Goal: Task Accomplishment & Management: Manage account settings

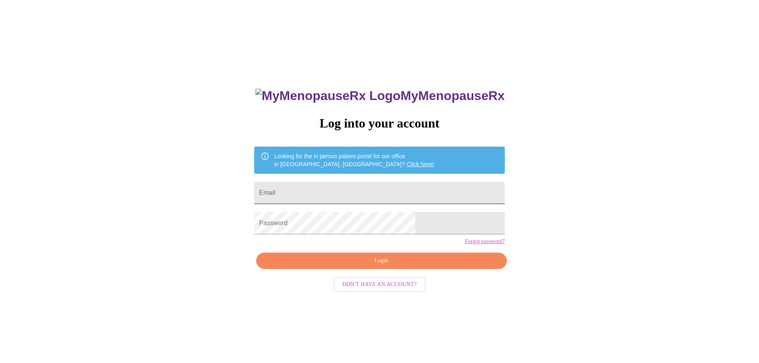
click at [326, 183] on input "Email" at bounding box center [379, 193] width 250 height 22
type input "[EMAIL_ADDRESS][DOMAIN_NAME]"
click at [388, 266] on span "Login" at bounding box center [381, 261] width 232 height 10
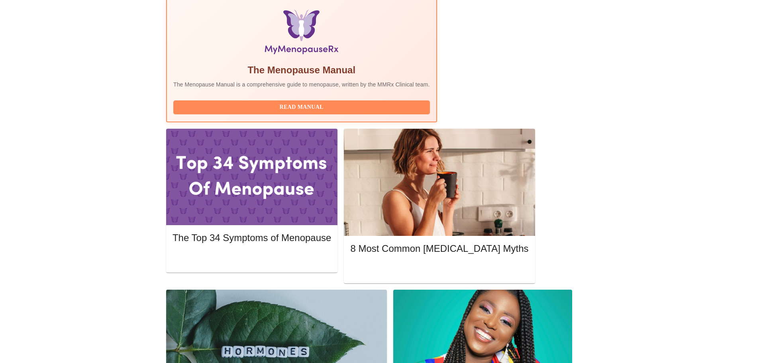
scroll to position [278, 0]
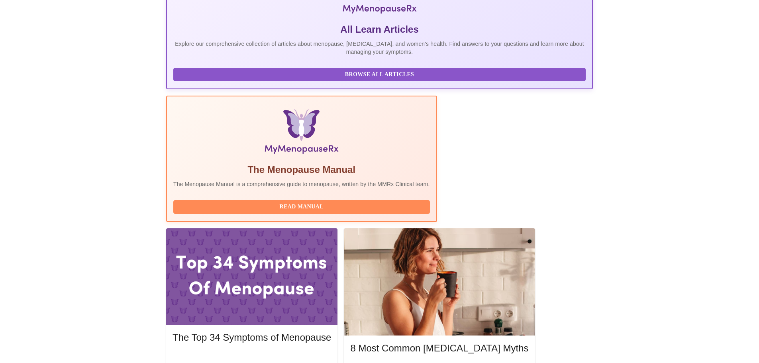
scroll to position [158, 0]
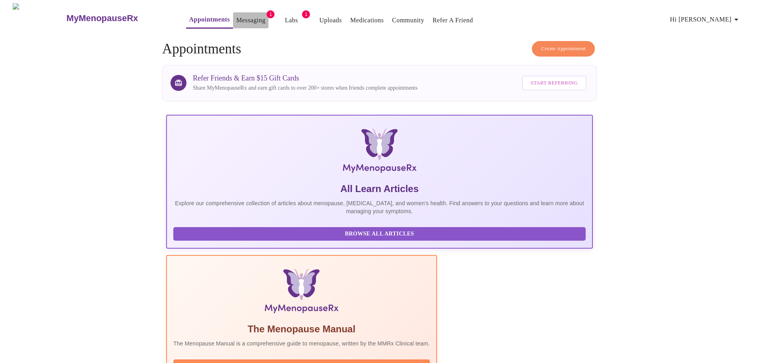
click at [237, 19] on link "Messaging" at bounding box center [250, 20] width 29 height 11
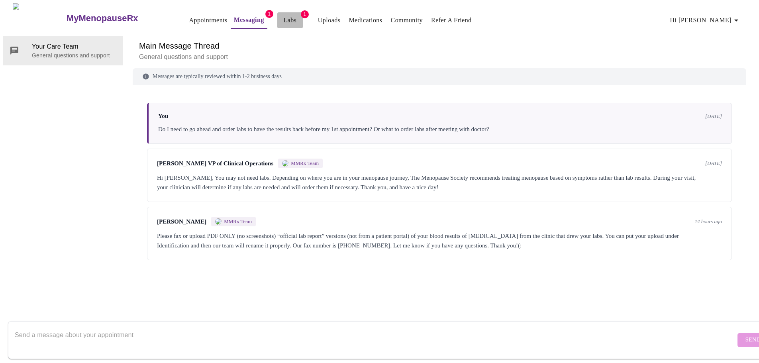
click at [283, 16] on link "Labs" at bounding box center [289, 20] width 13 height 11
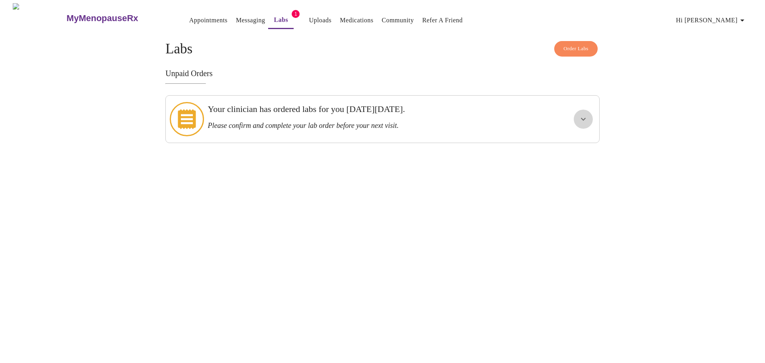
click at [581, 121] on button "show more" at bounding box center [583, 119] width 19 height 19
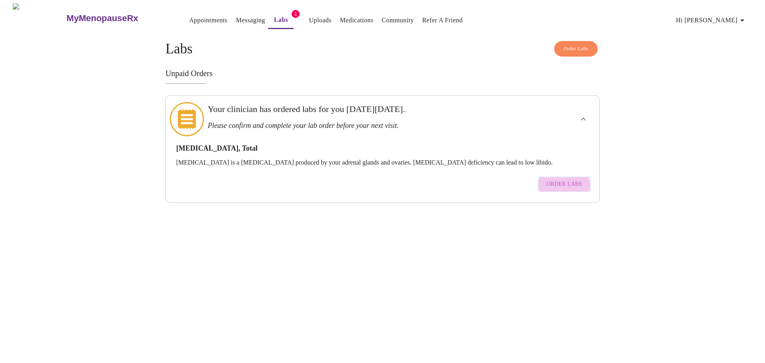
click at [563, 179] on span "Order Labs" at bounding box center [564, 184] width 35 height 10
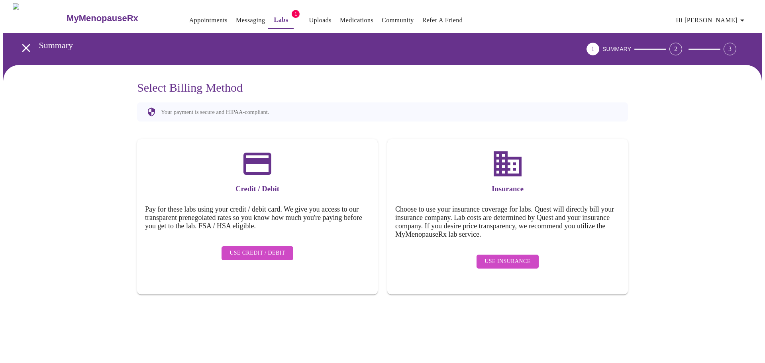
click at [186, 23] on button "Appointments" at bounding box center [208, 20] width 45 height 16
